Goal: Task Accomplishment & Management: Complete application form

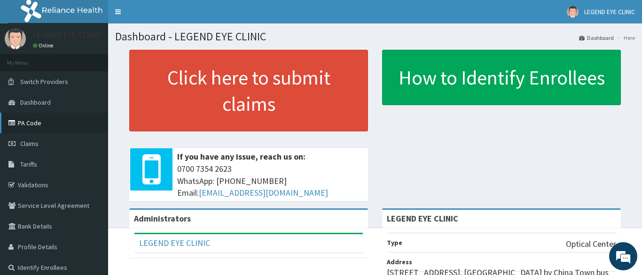
click at [31, 120] on link "PA Code" at bounding box center [54, 123] width 108 height 21
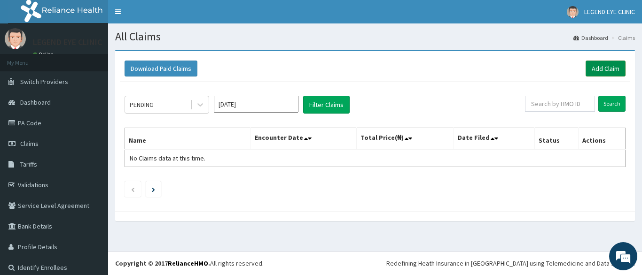
click at [601, 66] on link "Add Claim" at bounding box center [606, 69] width 40 height 16
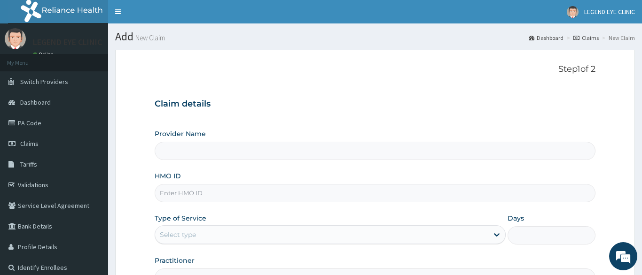
type input "LEGEND EYE CLINIC"
click at [227, 193] on input "HMO ID" at bounding box center [375, 193] width 441 height 18
type input "WAO/10013/C"
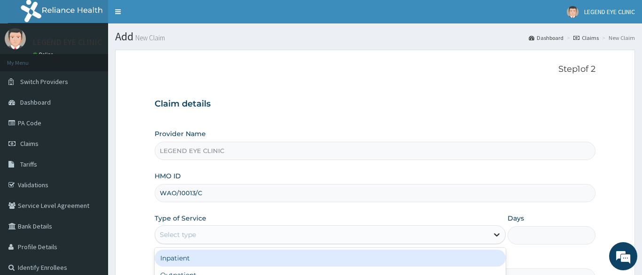
click at [496, 235] on icon at bounding box center [496, 234] width 9 height 9
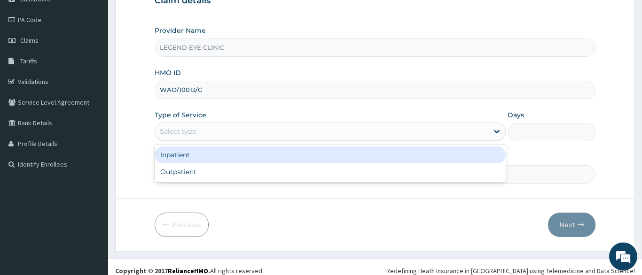
scroll to position [111, 0]
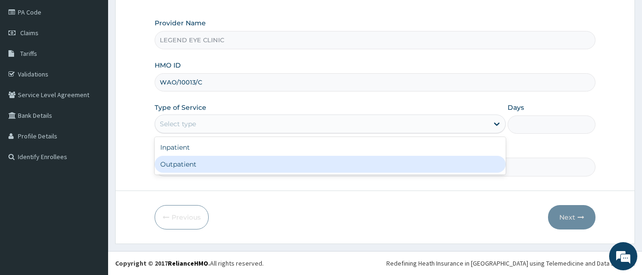
click at [181, 164] on div "Outpatient" at bounding box center [331, 164] width 352 height 17
type input "1"
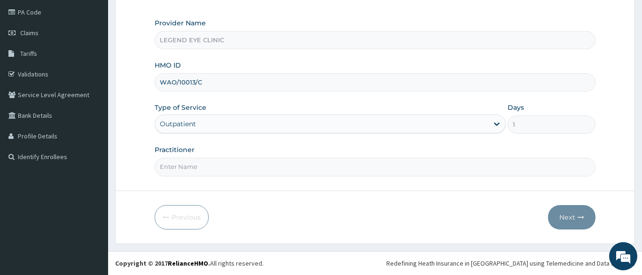
click at [234, 167] on input "Practitioner" at bounding box center [375, 167] width 441 height 18
type input "AMADI EBERE"
click at [567, 216] on button "Next" at bounding box center [571, 217] width 47 height 24
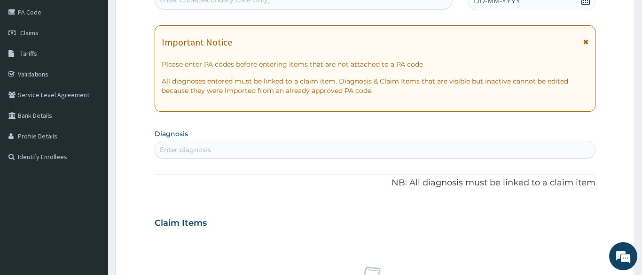
click at [346, 146] on div "Enter diagnosis" at bounding box center [375, 149] width 440 height 15
type input "DRY"
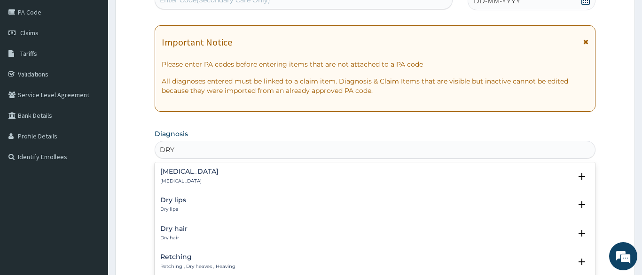
click at [214, 176] on div "Dry eyes Dry eyes" at bounding box center [375, 176] width 430 height 16
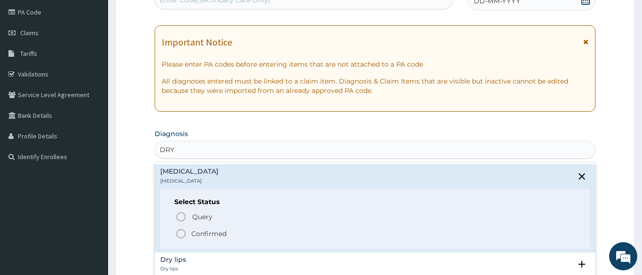
click at [181, 231] on icon "status option filled" at bounding box center [180, 233] width 11 height 11
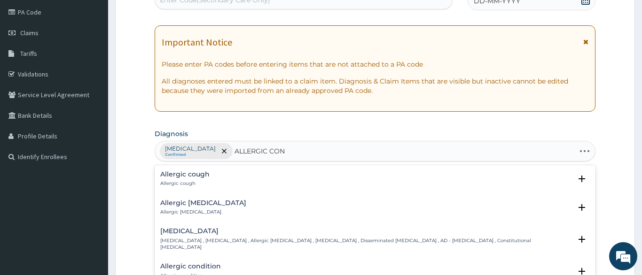
type input "ALLERGIC CONJ"
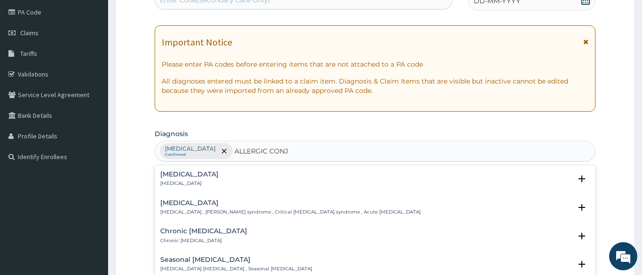
click at [186, 178] on h4 "[MEDICAL_DATA]" at bounding box center [189, 174] width 58 height 7
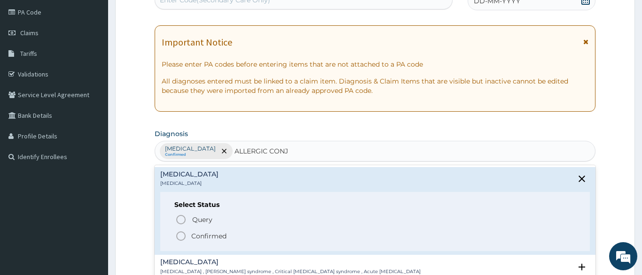
click at [180, 235] on icon "status option filled" at bounding box center [180, 236] width 11 height 11
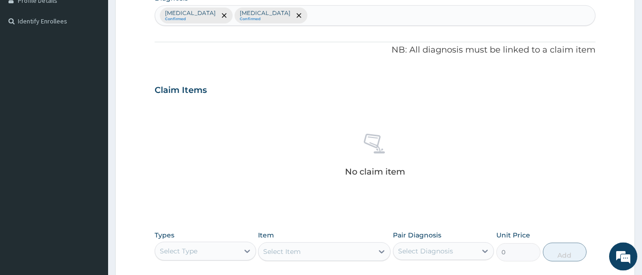
scroll to position [255, 0]
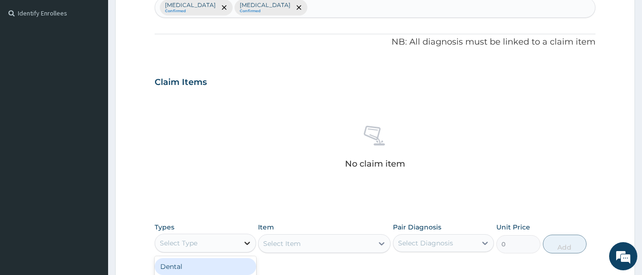
click at [246, 243] on icon at bounding box center [247, 243] width 9 height 9
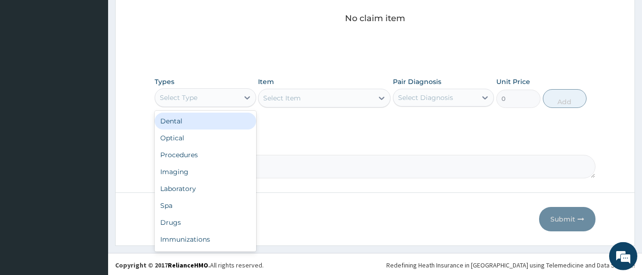
scroll to position [402, 0]
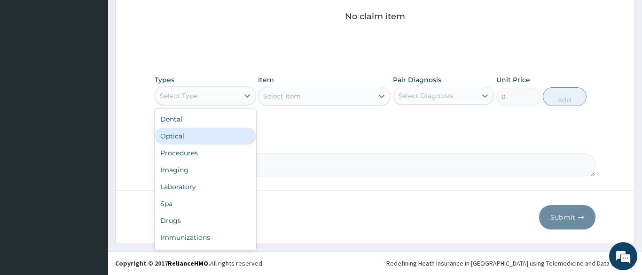
click at [174, 135] on div "Optical" at bounding box center [206, 136] width 102 height 17
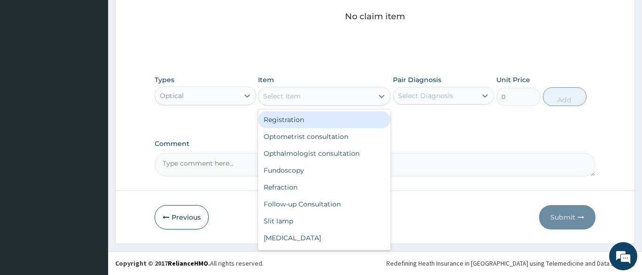
click at [383, 96] on icon at bounding box center [381, 96] width 9 height 9
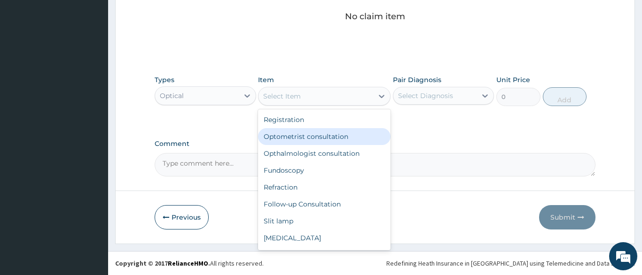
click at [364, 133] on div "Optometrist consultation" at bounding box center [324, 136] width 133 height 17
type input "1500"
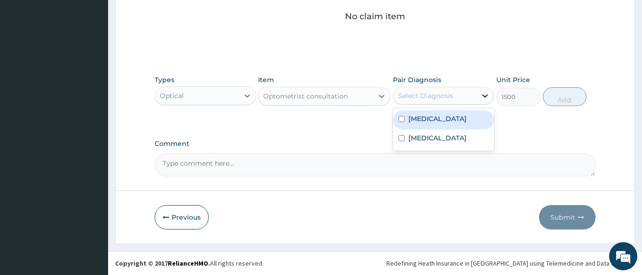
click at [484, 94] on icon at bounding box center [484, 95] width 9 height 9
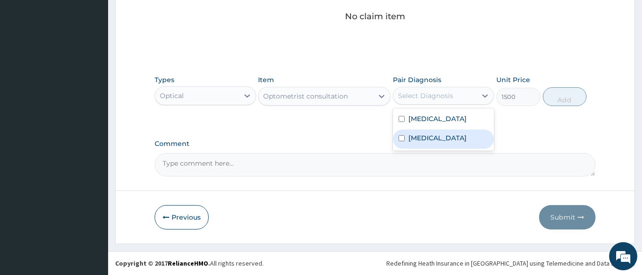
click at [441, 138] on label "[MEDICAL_DATA]" at bounding box center [437, 138] width 58 height 9
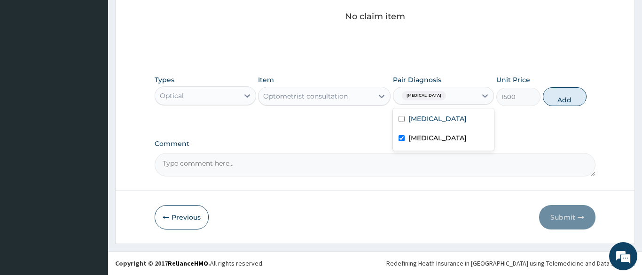
checkbox input "true"
click at [419, 119] on label "[MEDICAL_DATA]" at bounding box center [437, 118] width 58 height 9
checkbox input "true"
click at [402, 141] on input "checkbox" at bounding box center [402, 138] width 6 height 6
checkbox input "false"
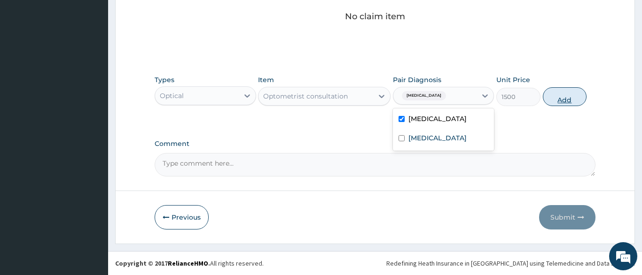
click at [566, 96] on button "Add" at bounding box center [565, 96] width 44 height 19
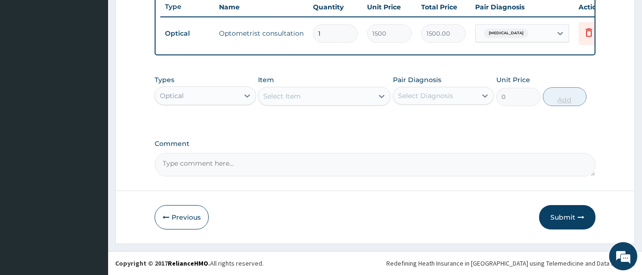
scroll to position [358, 0]
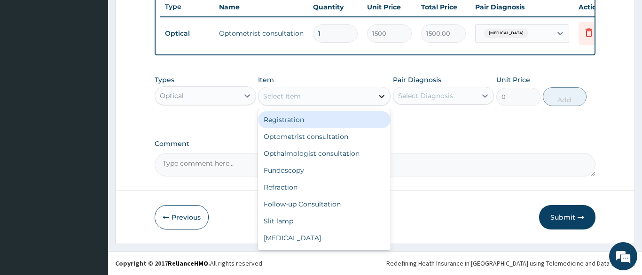
click at [381, 97] on icon at bounding box center [382, 96] width 6 height 3
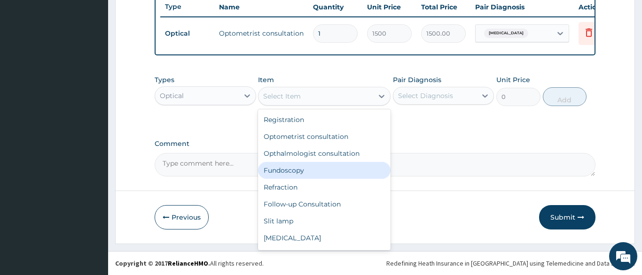
click at [330, 170] on div "Fundoscopy" at bounding box center [324, 170] width 133 height 17
type input "1000"
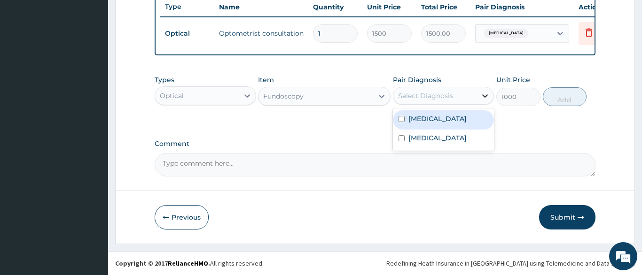
click at [483, 96] on icon at bounding box center [484, 95] width 9 height 9
click at [469, 119] on div "[MEDICAL_DATA]" at bounding box center [444, 119] width 102 height 19
checkbox input "true"
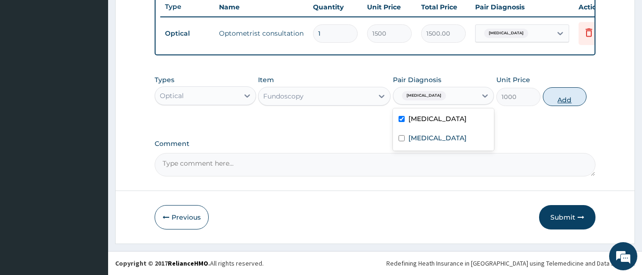
click at [564, 94] on button "Add" at bounding box center [565, 96] width 44 height 19
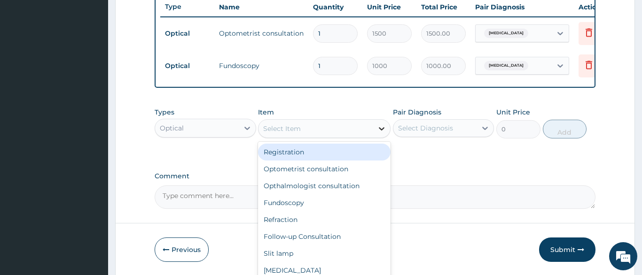
click at [382, 126] on icon at bounding box center [381, 128] width 9 height 9
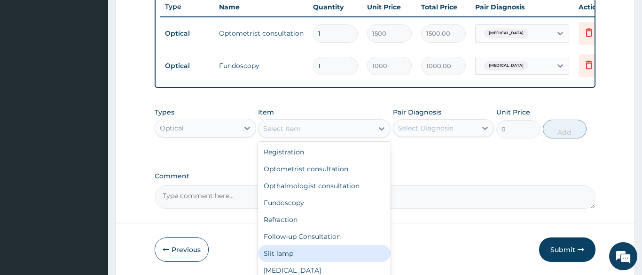
click at [332, 255] on div "Slit lamp" at bounding box center [324, 253] width 133 height 17
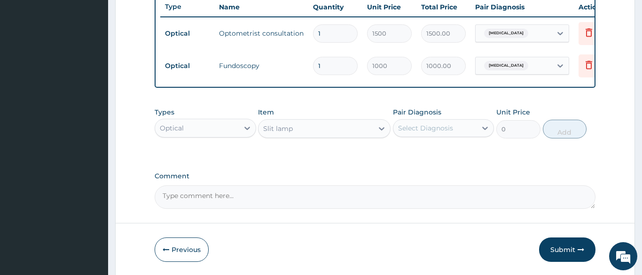
type input "1000"
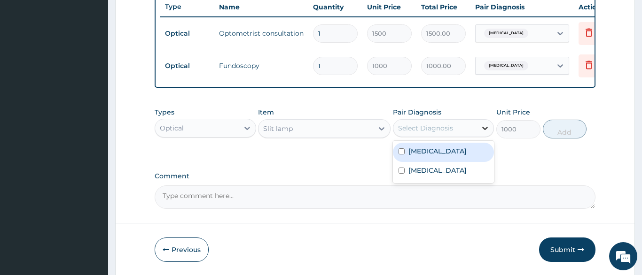
click at [483, 128] on icon at bounding box center [484, 128] width 9 height 9
click at [471, 149] on div "[MEDICAL_DATA]" at bounding box center [444, 152] width 102 height 19
checkbox input "true"
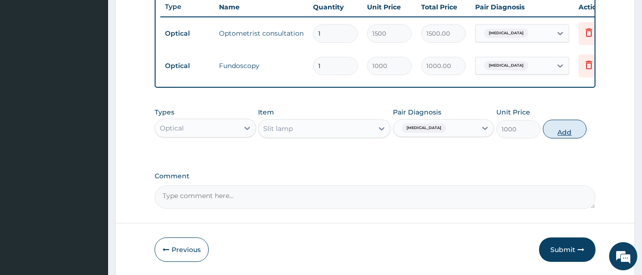
click at [563, 128] on button "Add" at bounding box center [565, 129] width 44 height 19
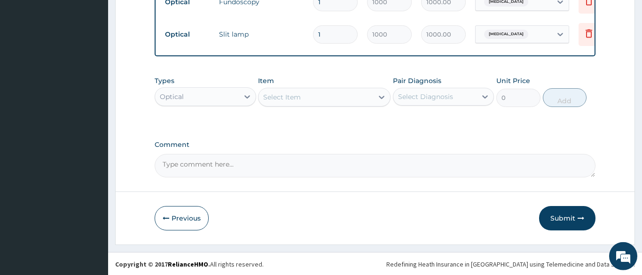
scroll to position [423, 0]
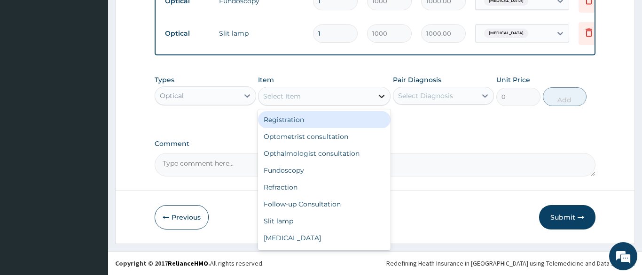
click at [383, 95] on icon at bounding box center [381, 96] width 9 height 9
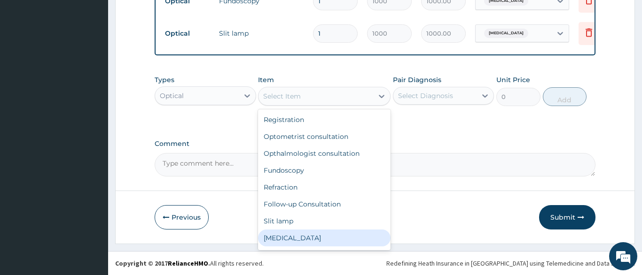
click at [331, 238] on div "Tonometry" at bounding box center [324, 238] width 133 height 17
type input "1000"
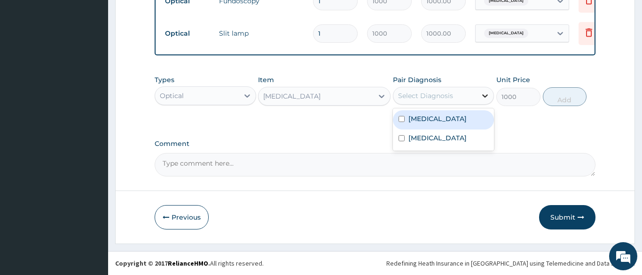
click at [484, 95] on icon at bounding box center [486, 95] width 6 height 3
click at [469, 126] on div "[MEDICAL_DATA]" at bounding box center [444, 119] width 102 height 19
checkbox input "true"
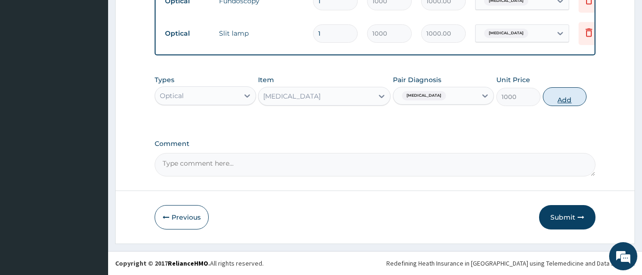
click at [568, 100] on button "Add" at bounding box center [565, 96] width 44 height 19
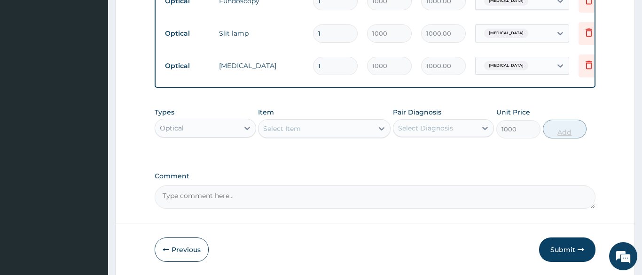
type input "0"
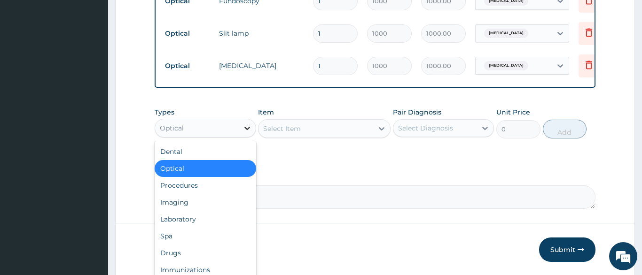
click at [249, 127] on icon at bounding box center [247, 128] width 6 height 3
click at [175, 253] on div "Drugs" at bounding box center [206, 253] width 102 height 17
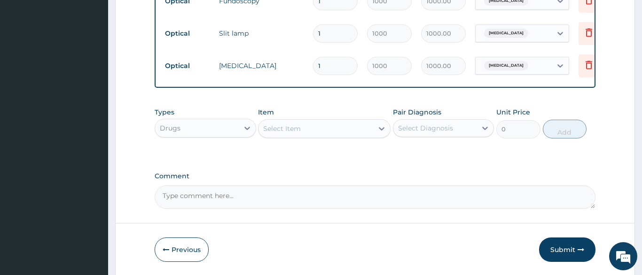
click at [382, 129] on icon at bounding box center [381, 128] width 9 height 9
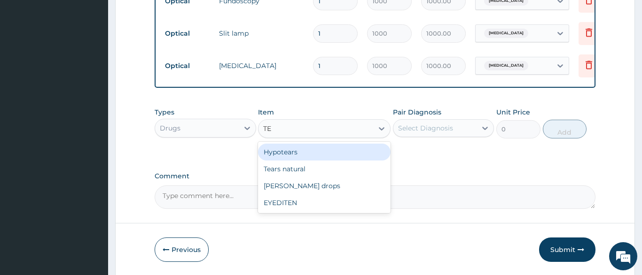
type input "TEA"
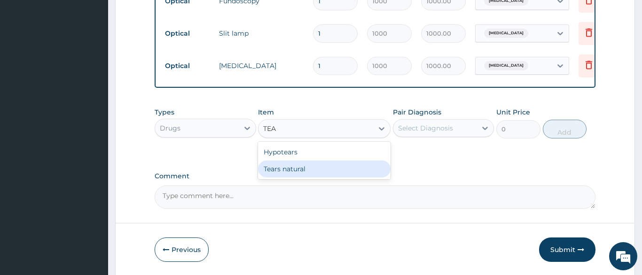
click at [348, 171] on div "Tears natural" at bounding box center [324, 169] width 133 height 17
type input "1560"
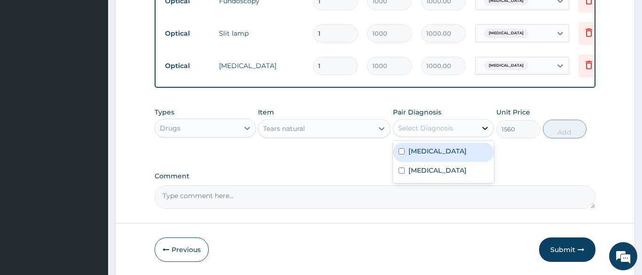
click at [486, 126] on icon at bounding box center [484, 128] width 9 height 9
click at [464, 152] on div "[MEDICAL_DATA]" at bounding box center [444, 152] width 102 height 19
checkbox input "true"
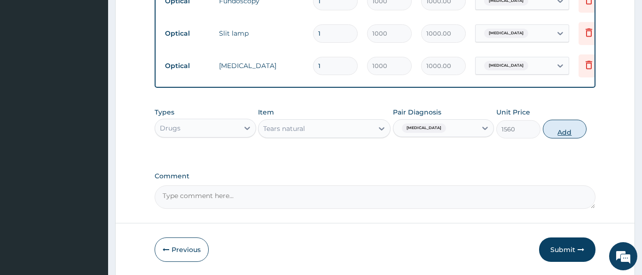
click at [567, 130] on button "Add" at bounding box center [565, 129] width 44 height 19
type input "0"
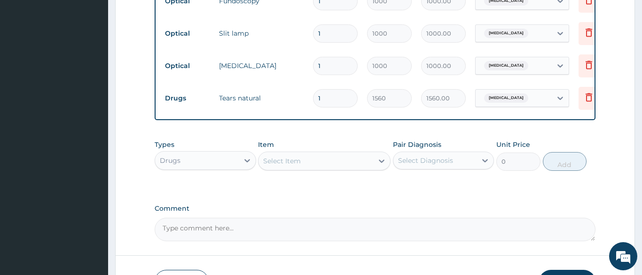
type input "0.00"
type input "2"
type input "3120.00"
type input "2"
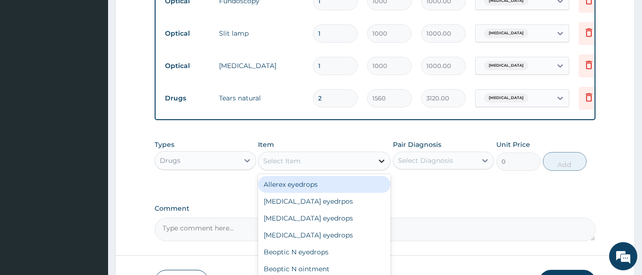
click at [382, 161] on icon at bounding box center [381, 161] width 9 height 9
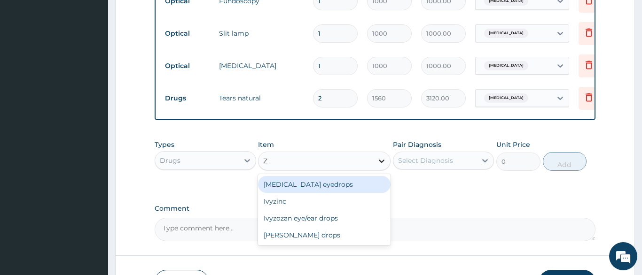
type input "ZA"
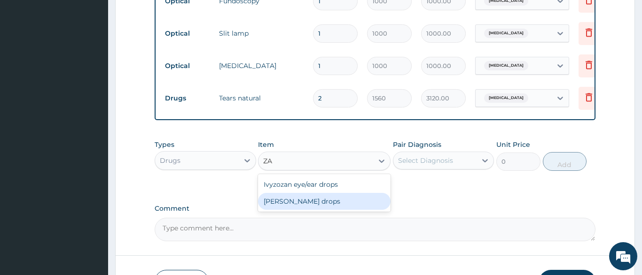
click at [340, 203] on div "Zaditen drops" at bounding box center [324, 201] width 133 height 17
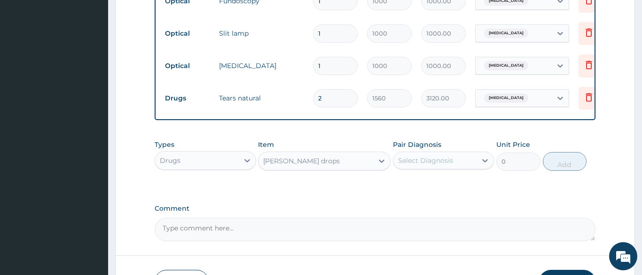
type input "1600"
click at [487, 161] on icon at bounding box center [484, 160] width 9 height 9
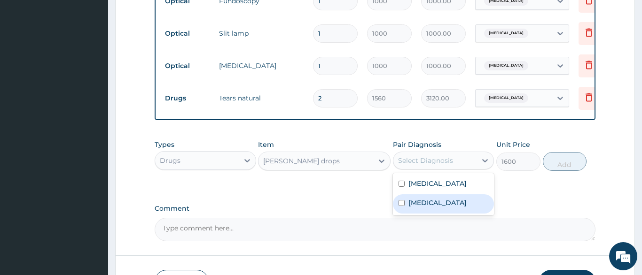
click at [440, 202] on label "[MEDICAL_DATA]" at bounding box center [437, 202] width 58 height 9
checkbox input "true"
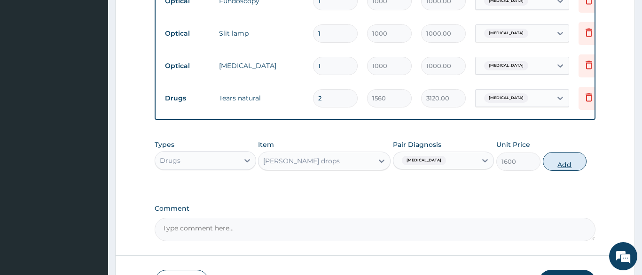
click at [564, 162] on button "Add" at bounding box center [565, 161] width 44 height 19
type input "0"
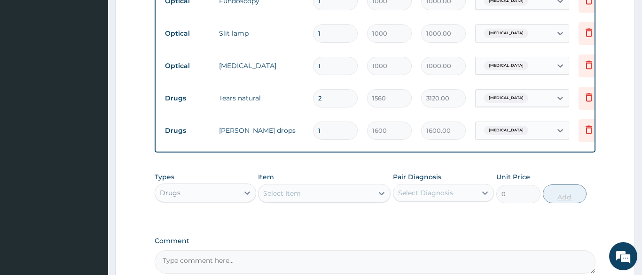
type input "12"
type input "19200.00"
type input "1"
type input "1600.00"
type input "0.00"
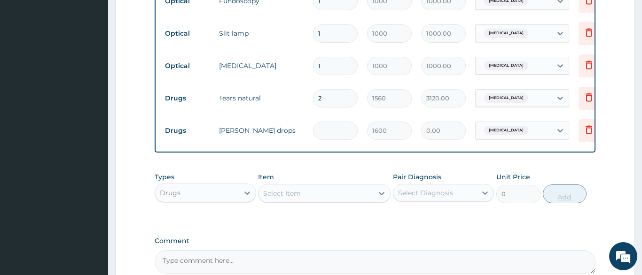
type input "2"
type input "3200.00"
type input "2"
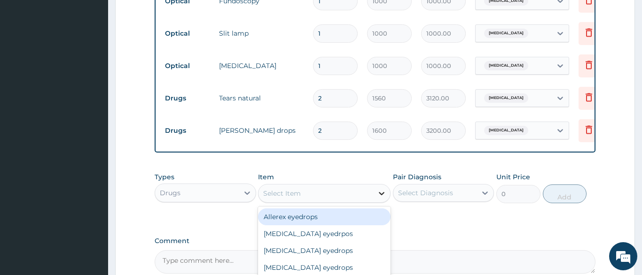
click at [382, 192] on icon at bounding box center [381, 193] width 9 height 9
type input "MA"
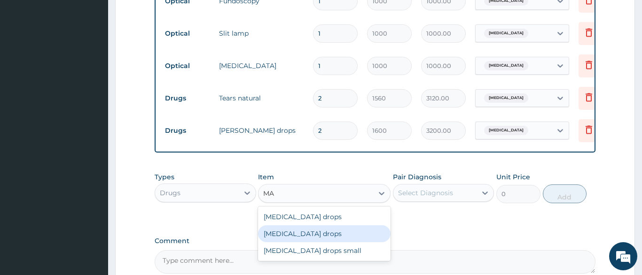
click at [362, 232] on div "Maxitrol drops" at bounding box center [324, 234] width 133 height 17
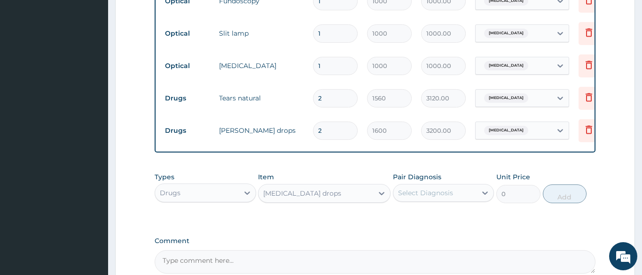
type input "1196"
click at [484, 192] on icon at bounding box center [484, 192] width 9 height 9
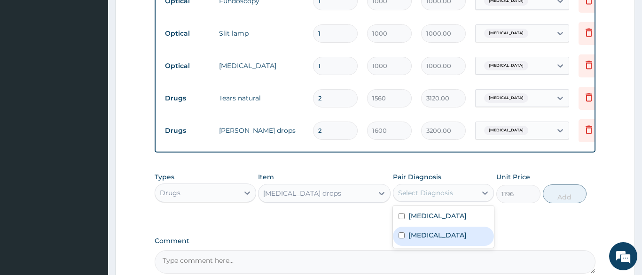
click at [467, 237] on label "[MEDICAL_DATA]" at bounding box center [437, 235] width 58 height 9
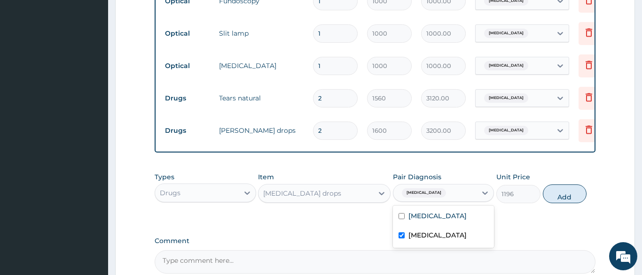
checkbox input "true"
click at [565, 197] on button "Add" at bounding box center [565, 194] width 44 height 19
type input "0"
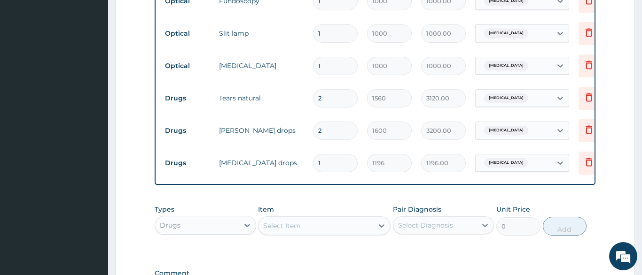
type input "0.00"
type input "2"
type input "2392.00"
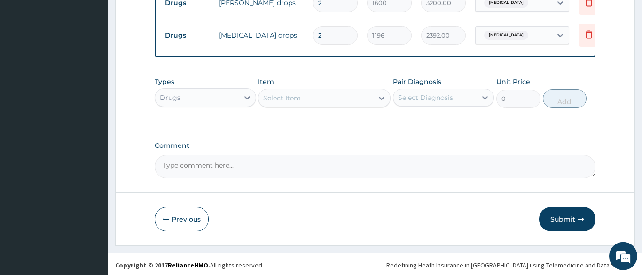
scroll to position [552, 0]
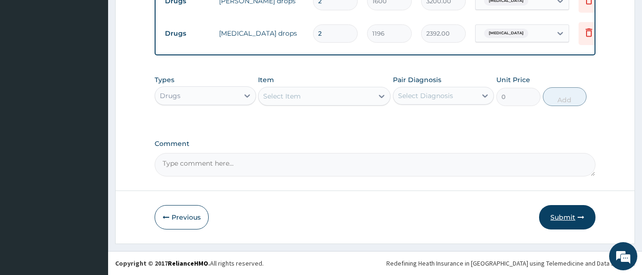
type input "2"
click at [565, 216] on button "Submit" at bounding box center [567, 217] width 56 height 24
click at [564, 213] on button "Submit" at bounding box center [567, 217] width 56 height 24
click at [581, 215] on icon "button" at bounding box center [581, 217] width 7 height 7
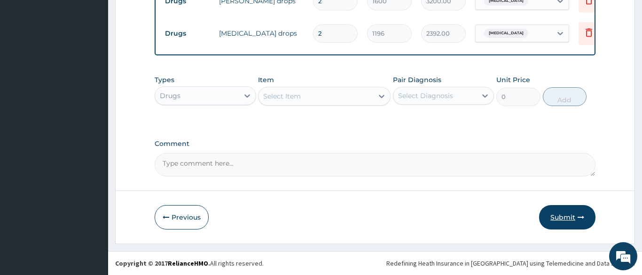
click at [557, 213] on button "Submit" at bounding box center [567, 217] width 56 height 24
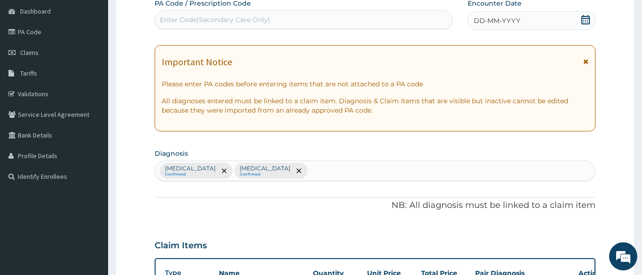
scroll to position [89, 0]
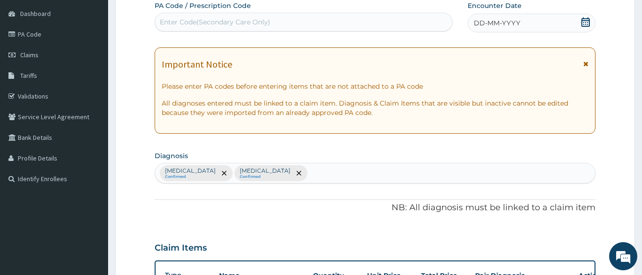
click at [243, 22] on div "Enter Code(Secondary Care Only)" at bounding box center [215, 21] width 110 height 9
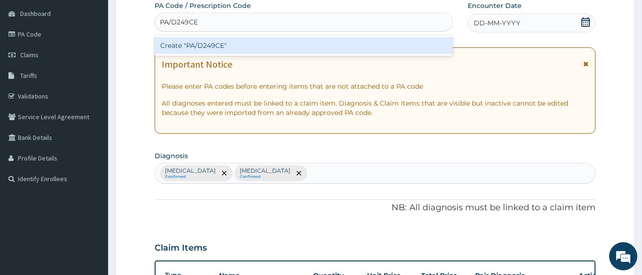
type input "PA/D249CE"
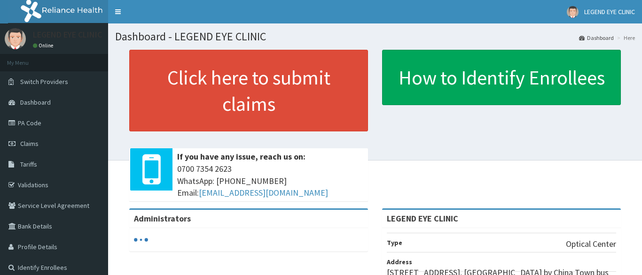
click at [31, 141] on span "Claims" at bounding box center [29, 144] width 18 height 8
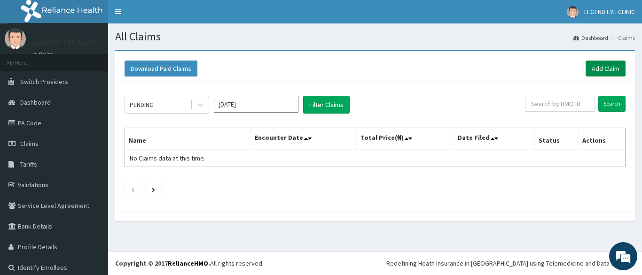
click at [605, 67] on link "Add Claim" at bounding box center [606, 69] width 40 height 16
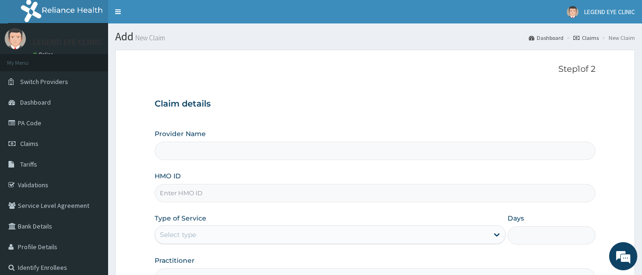
type input "LEGEND EYE CLINIC"
click at [255, 194] on input "HMO ID" at bounding box center [375, 193] width 441 height 18
type input "WAO/10013/C"
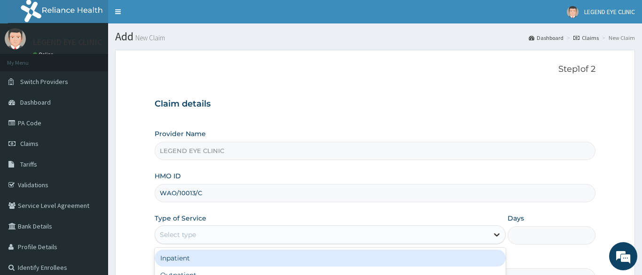
click at [498, 234] on icon at bounding box center [496, 234] width 9 height 9
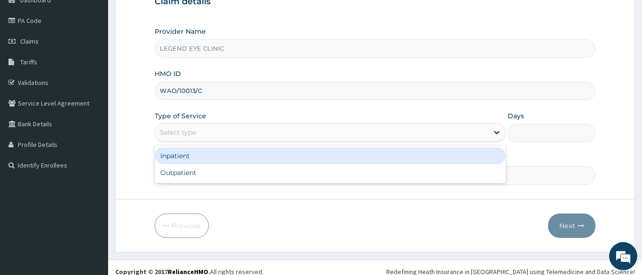
scroll to position [104, 0]
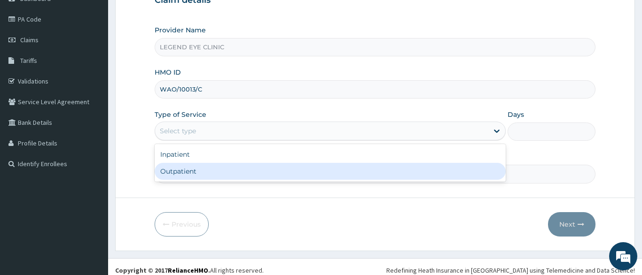
click at [244, 172] on div "Outpatient" at bounding box center [331, 171] width 352 height 17
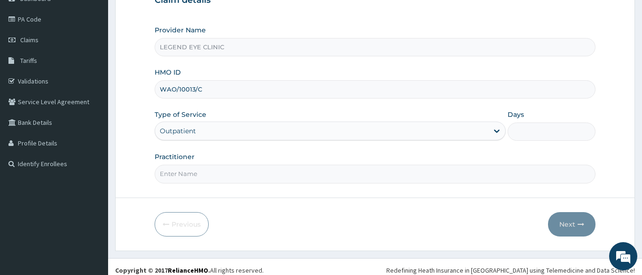
type input "1"
click at [200, 173] on input "Practitioner" at bounding box center [375, 174] width 441 height 18
type input "[PERSON_NAME]"
click at [562, 223] on button "Next" at bounding box center [571, 224] width 47 height 24
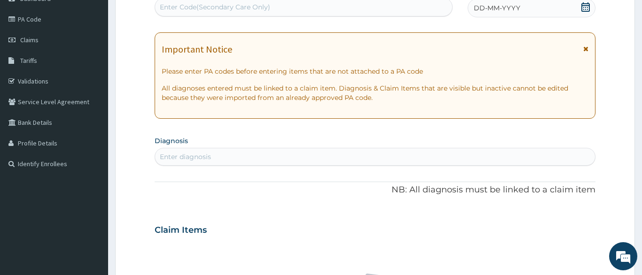
click at [257, 6] on div "Enter Code(Secondary Care Only)" at bounding box center [215, 6] width 110 height 9
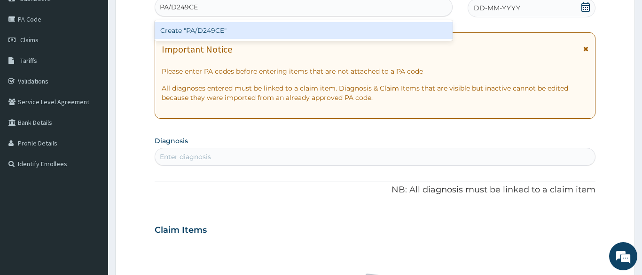
type input "PA/D249CE"
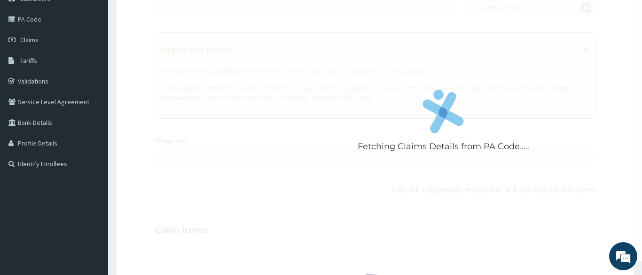
click at [584, 6] on div "Fetching Claims Details from PA Code..... PA Code / Prescription Code Enter Cod…" at bounding box center [375, 229] width 441 height 487
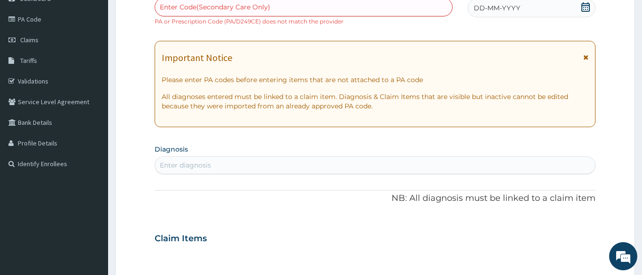
drag, startPoint x: 584, startPoint y: 6, endPoint x: 620, endPoint y: 83, distance: 85.0
click at [620, 83] on form "Step 2 of 2 PA Code / Prescription Code Enter Code(Secondary Care Only) PA or P…" at bounding box center [375, 247] width 520 height 603
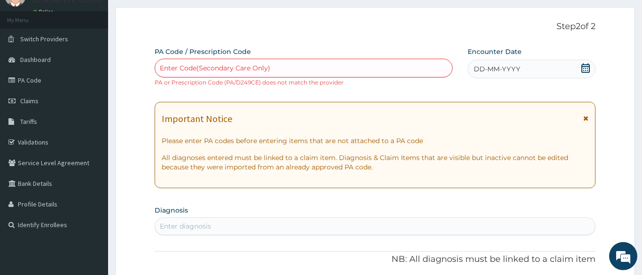
scroll to position [40, 0]
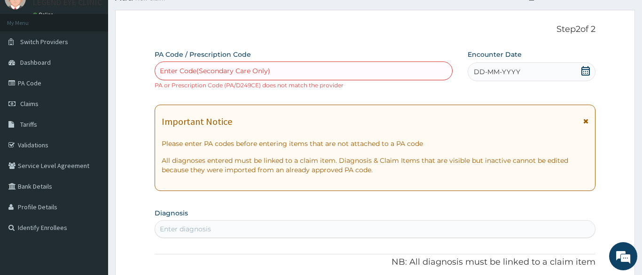
click at [586, 69] on icon at bounding box center [585, 70] width 9 height 9
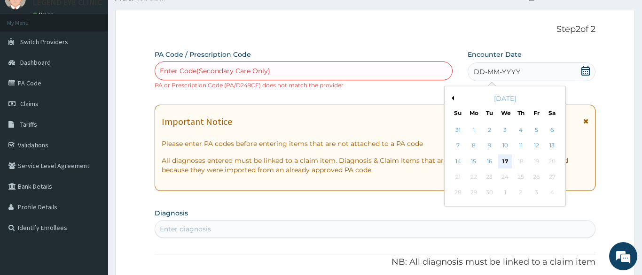
click at [507, 156] on div "17" at bounding box center [505, 162] width 14 height 14
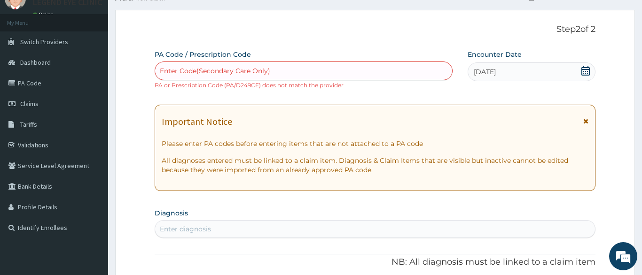
click at [276, 69] on div "Enter Code(Secondary Care Only)" at bounding box center [303, 70] width 297 height 15
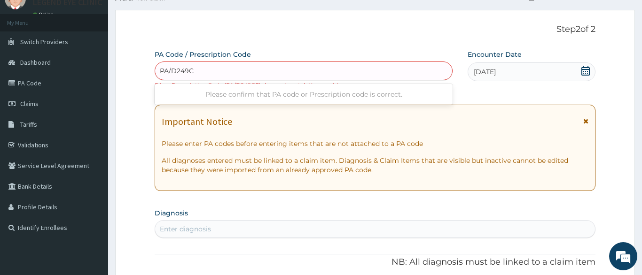
type input "PA/D249CE"
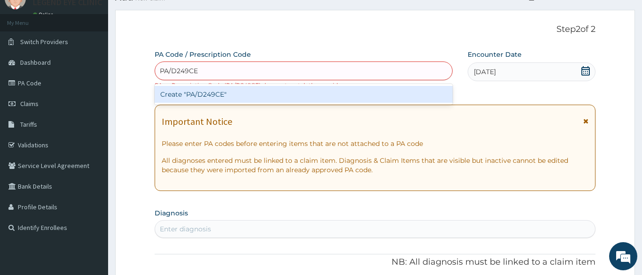
click at [252, 95] on div "Create "PA/D249CE"" at bounding box center [304, 94] width 298 height 17
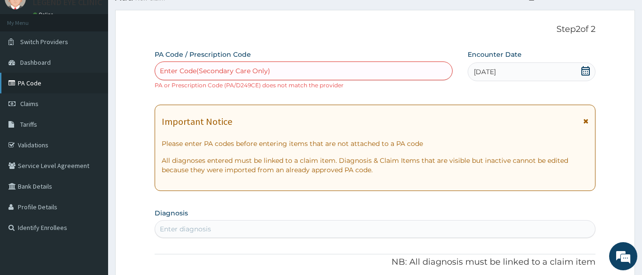
click at [41, 82] on link "PA Code" at bounding box center [54, 83] width 108 height 21
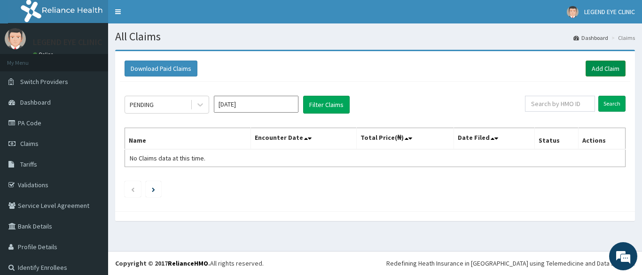
click at [604, 67] on link "Add Claim" at bounding box center [606, 69] width 40 height 16
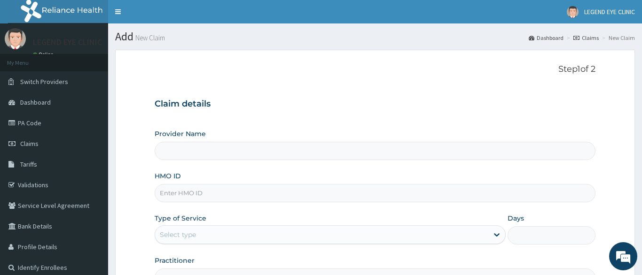
type input "LEGEND EYE CLINIC"
click at [331, 194] on input "HMO ID" at bounding box center [375, 193] width 441 height 18
type input "WAO/10013/C"
click at [498, 236] on icon at bounding box center [497, 235] width 6 height 3
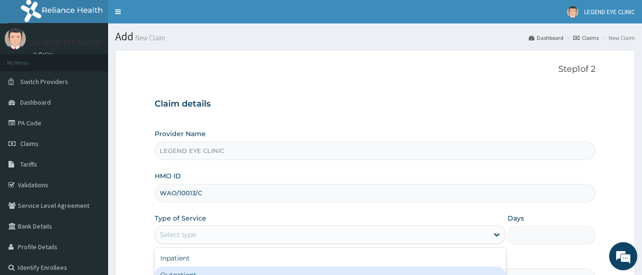
click at [195, 272] on div "Outpatient" at bounding box center [331, 275] width 352 height 17
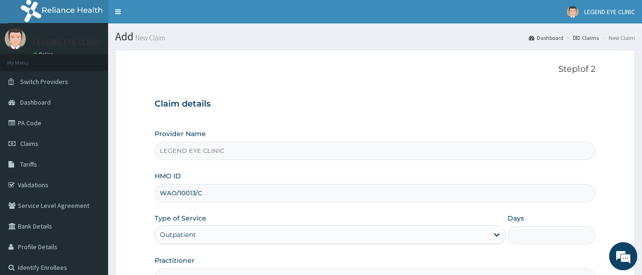
type input "1"
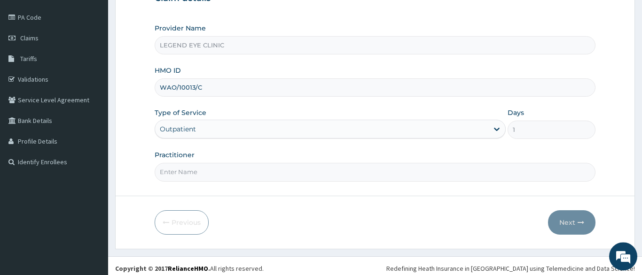
scroll to position [111, 0]
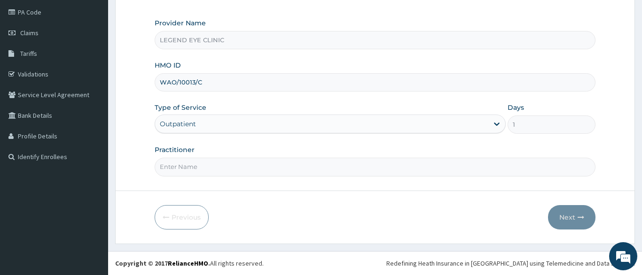
click at [309, 169] on input "Practitioner" at bounding box center [375, 167] width 441 height 18
type input "AMADI EBERE"
click at [573, 217] on button "Next" at bounding box center [571, 217] width 47 height 24
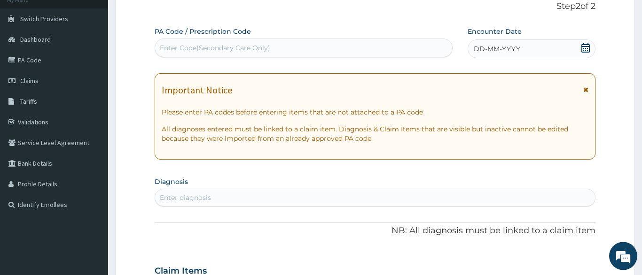
scroll to position [47, 0]
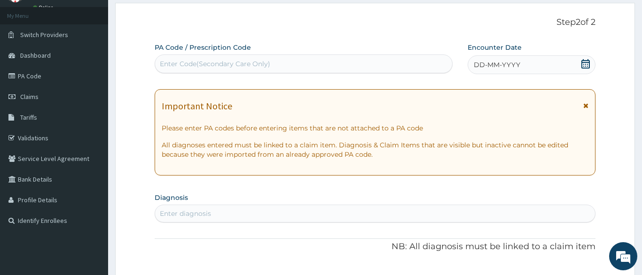
click at [588, 63] on icon at bounding box center [585, 63] width 8 height 9
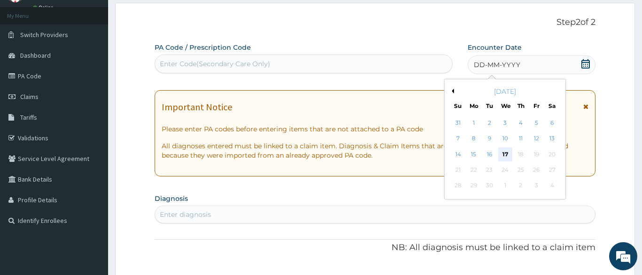
click at [504, 154] on div "17" at bounding box center [505, 155] width 14 height 14
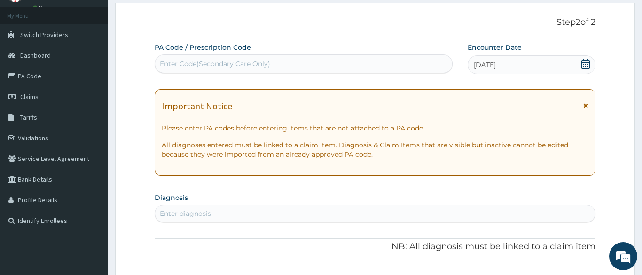
click at [340, 63] on div "Enter Code(Secondary Care Only)" at bounding box center [303, 63] width 297 height 15
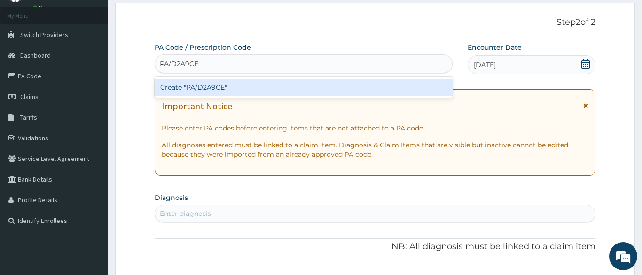
type input "PA/D2A9CE"
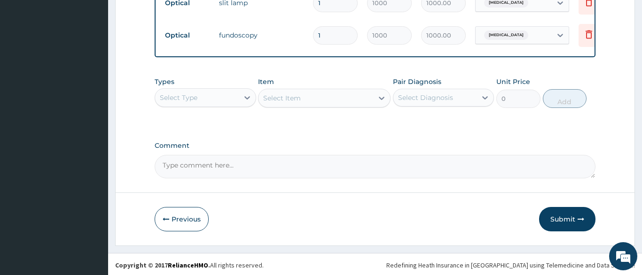
scroll to position [552, 0]
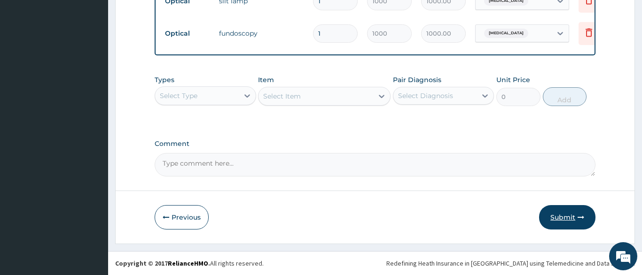
click at [560, 216] on button "Submit" at bounding box center [567, 217] width 56 height 24
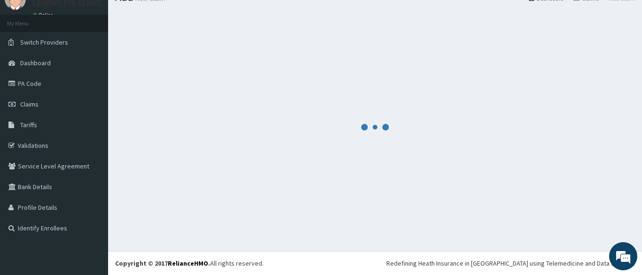
scroll to position [40, 0]
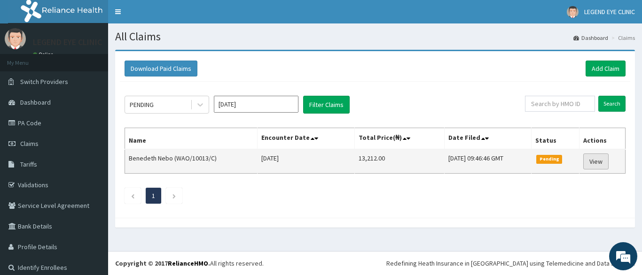
click at [598, 157] on link "View" at bounding box center [595, 162] width 25 height 16
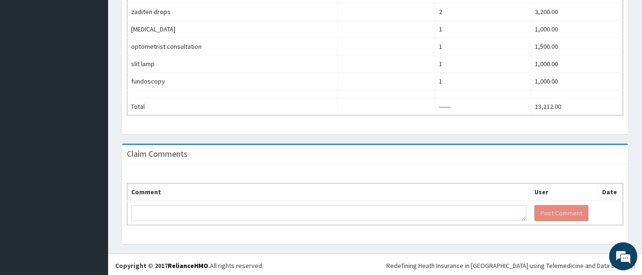
scroll to position [369, 0]
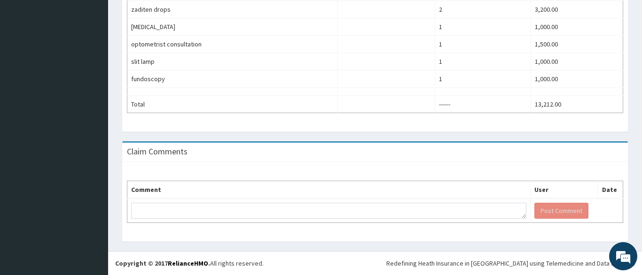
drag, startPoint x: 640, startPoint y: 272, endPoint x: 631, endPoint y: 235, distance: 37.7
